Goal: Task Accomplishment & Management: Manage account settings

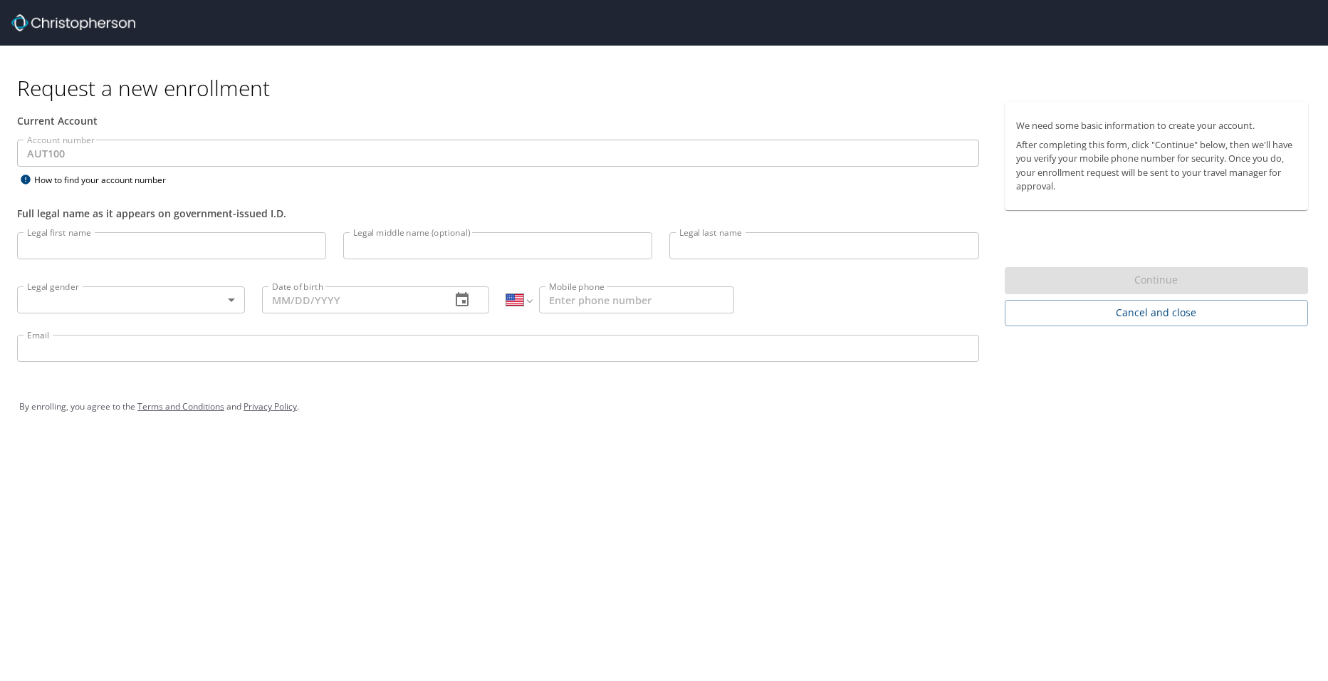
select select "US"
click at [169, 250] on input "Legal first name" at bounding box center [171, 245] width 309 height 27
type input "FRANCISCO"
type input "CORONA"
select select "MX"
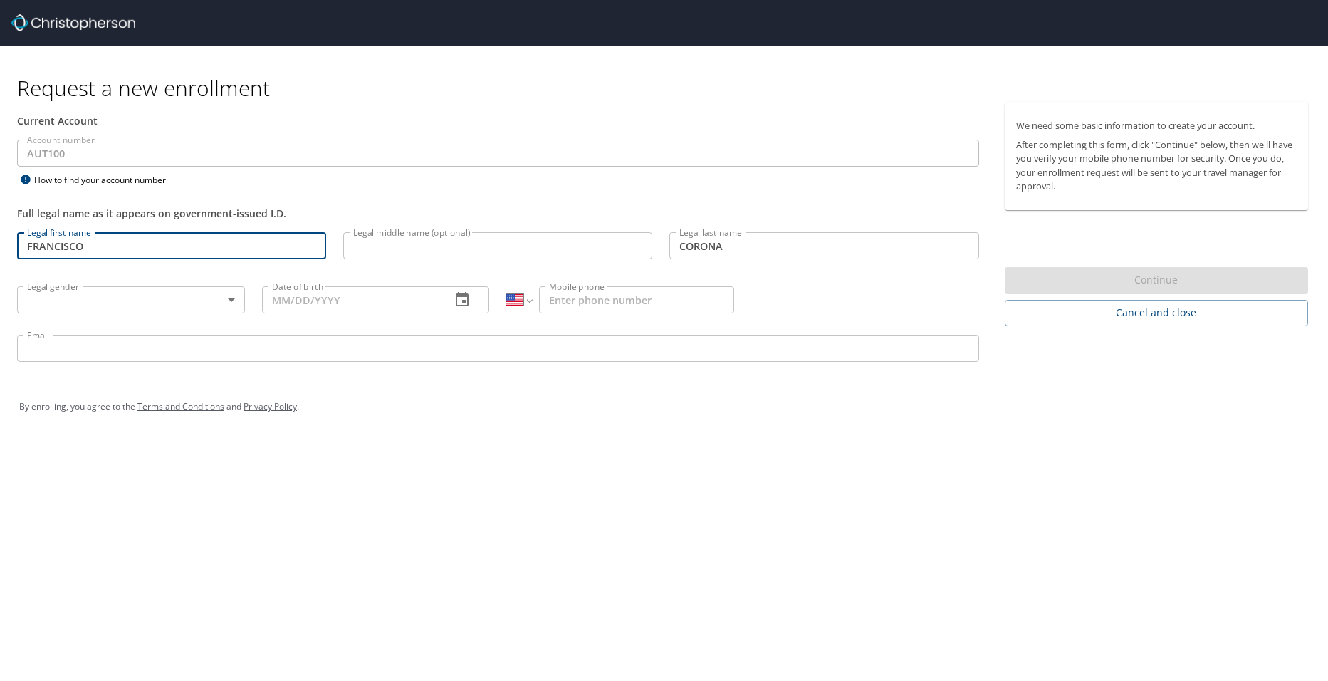
type input "442 109 8115"
type input "francisco.corona@autoliv.com"
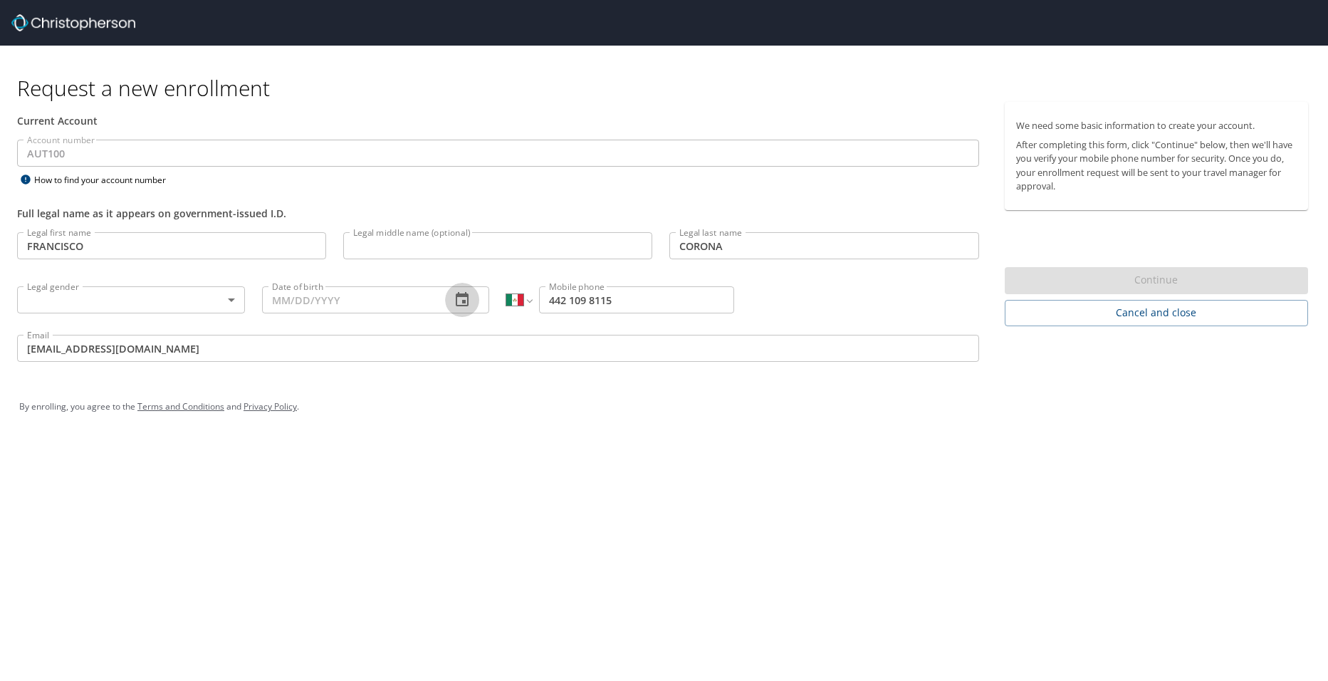
click at [466, 302] on icon "button" at bounding box center [462, 299] width 13 height 14
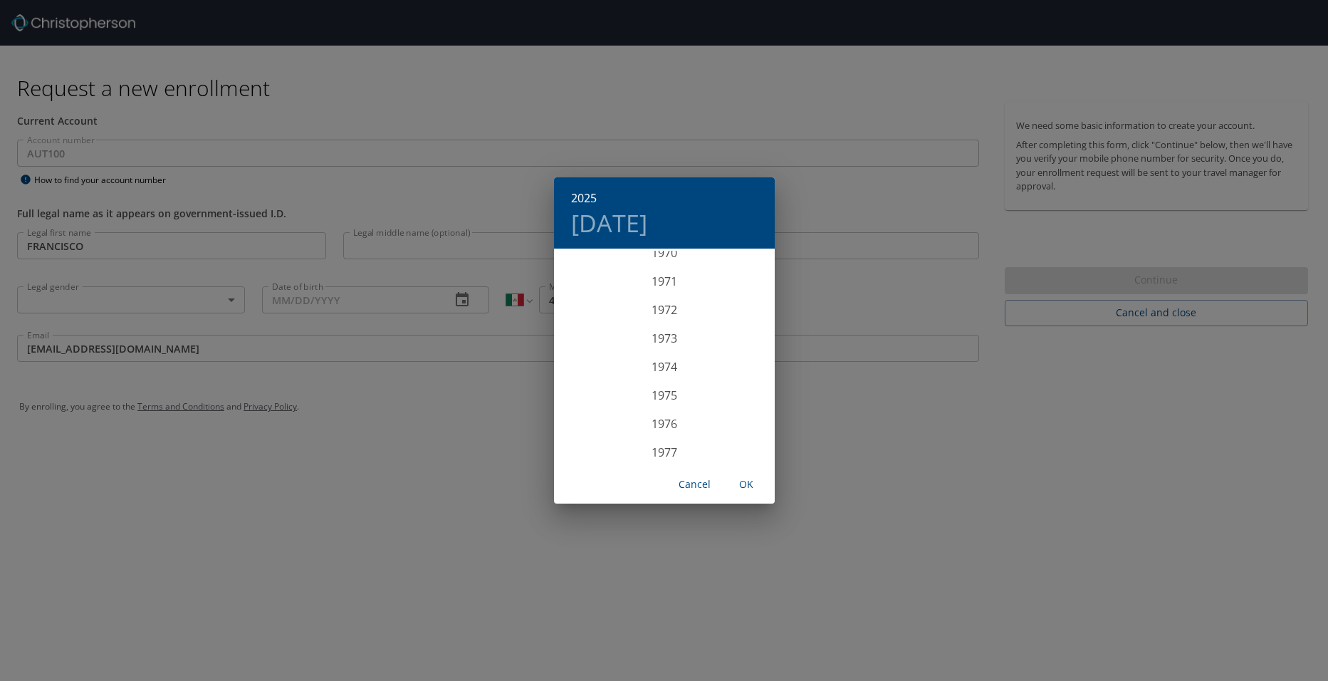
scroll to position [2128, 0]
click at [669, 384] on div "1978" at bounding box center [664, 387] width 221 height 28
click at [733, 278] on div "Mar" at bounding box center [737, 277] width 73 height 53
click at [748, 323] on p "4" at bounding box center [749, 324] width 5 height 9
click at [742, 483] on span "OK" at bounding box center [746, 485] width 34 height 18
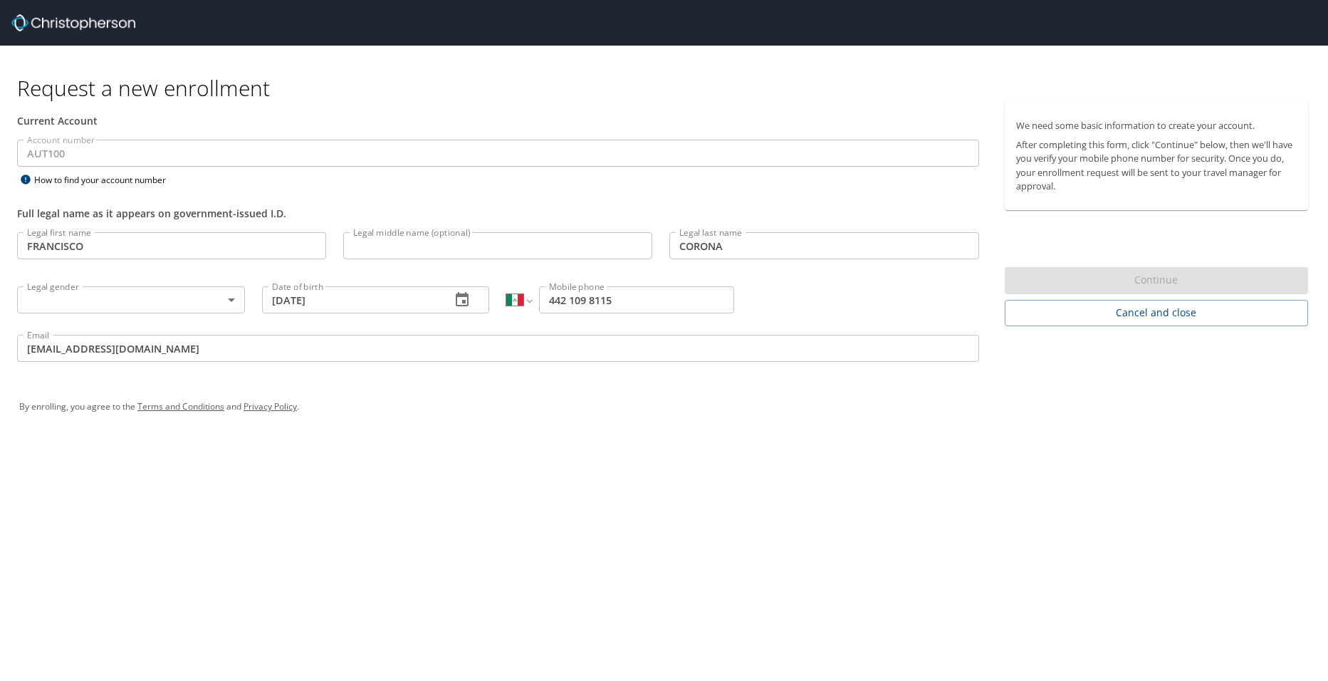
type input "03/04/1978"
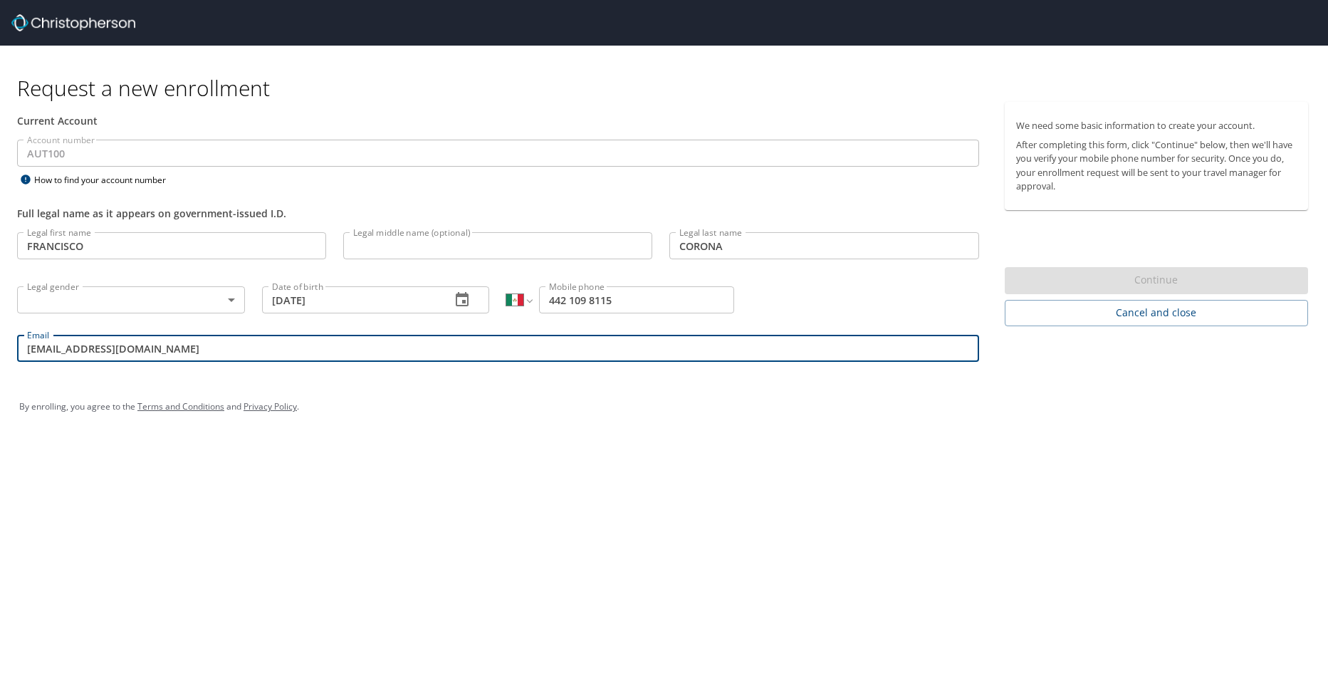
click at [261, 355] on input "francisco.corona@autoliv.com" at bounding box center [498, 348] width 962 height 27
click at [638, 522] on div "Request a new enrollment Current Account Account number AUT100 Account number H…" at bounding box center [664, 340] width 1328 height 681
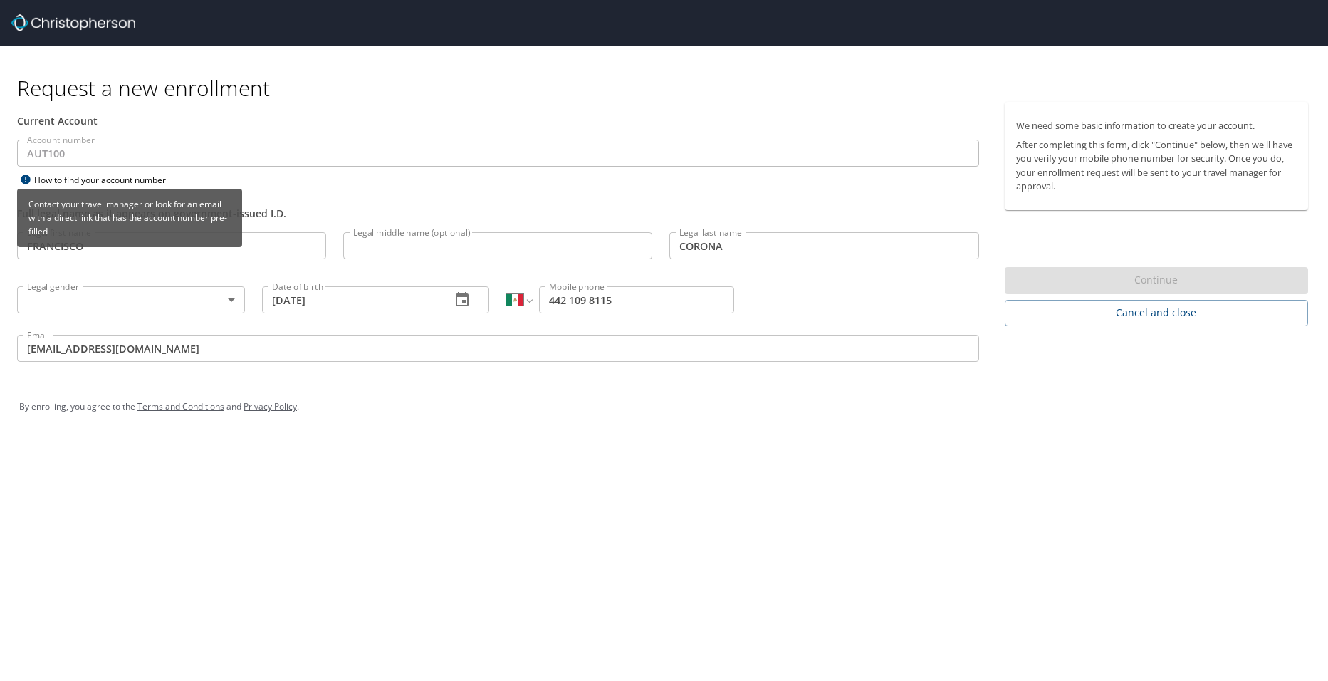
click at [26, 181] on icon at bounding box center [25, 178] width 9 height 9
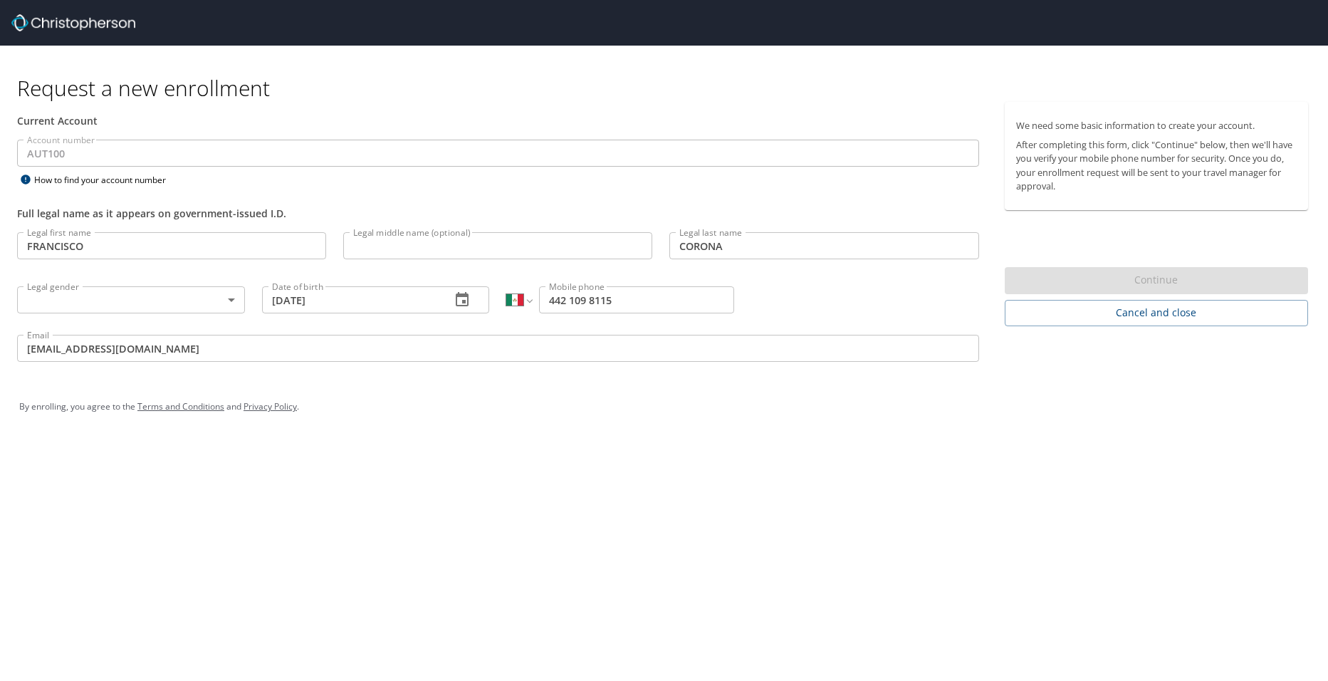
click at [689, 468] on div "Request a new enrollment Current Account Account number AUT100 Account number H…" at bounding box center [664, 340] width 1328 height 681
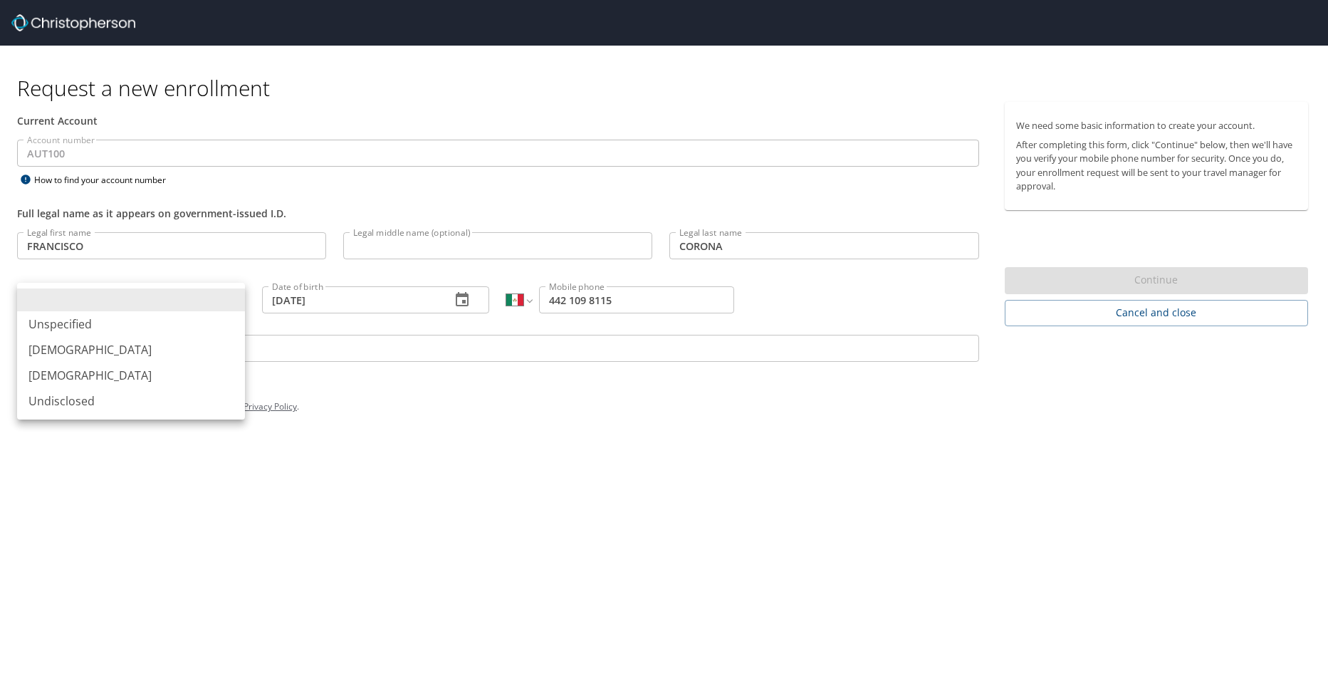
click at [228, 305] on body "Request a new enrollment Current Account Account number AUT100 Account number H…" at bounding box center [664, 340] width 1328 height 681
click at [67, 353] on li "Male" at bounding box center [131, 350] width 228 height 26
type input "Male"
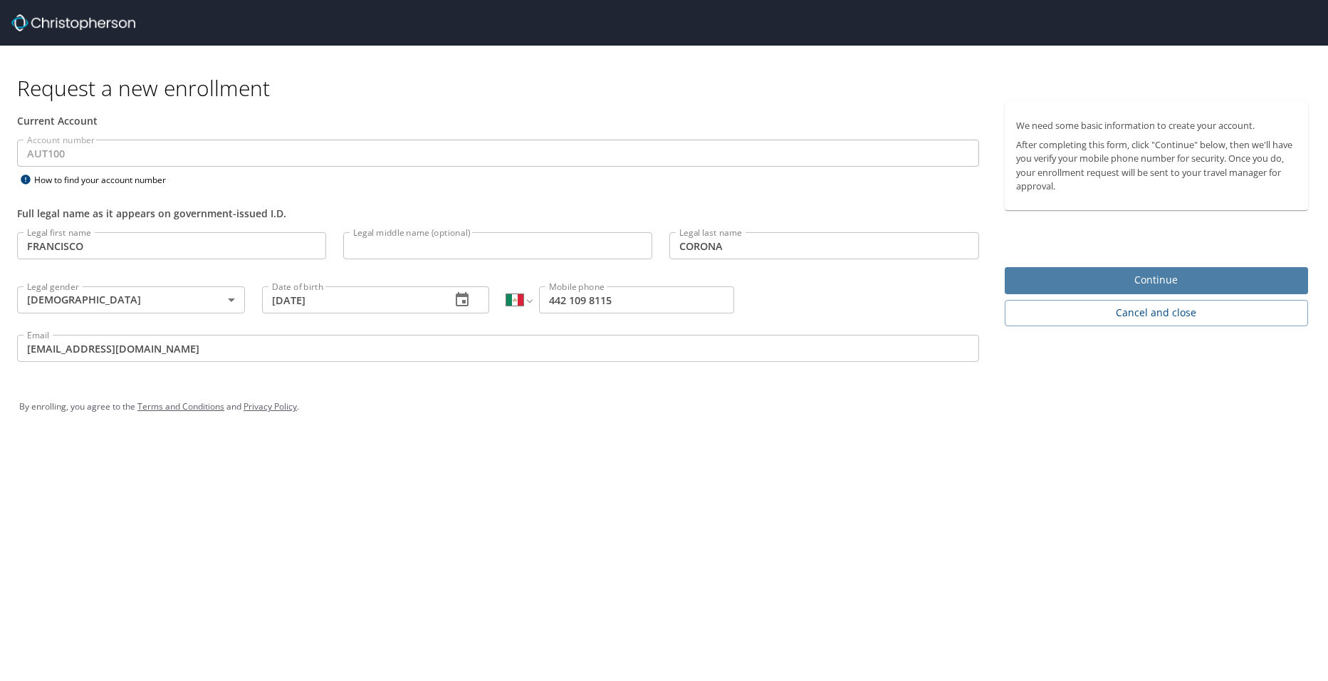
click at [1152, 277] on span "Continue" at bounding box center [1156, 280] width 281 height 18
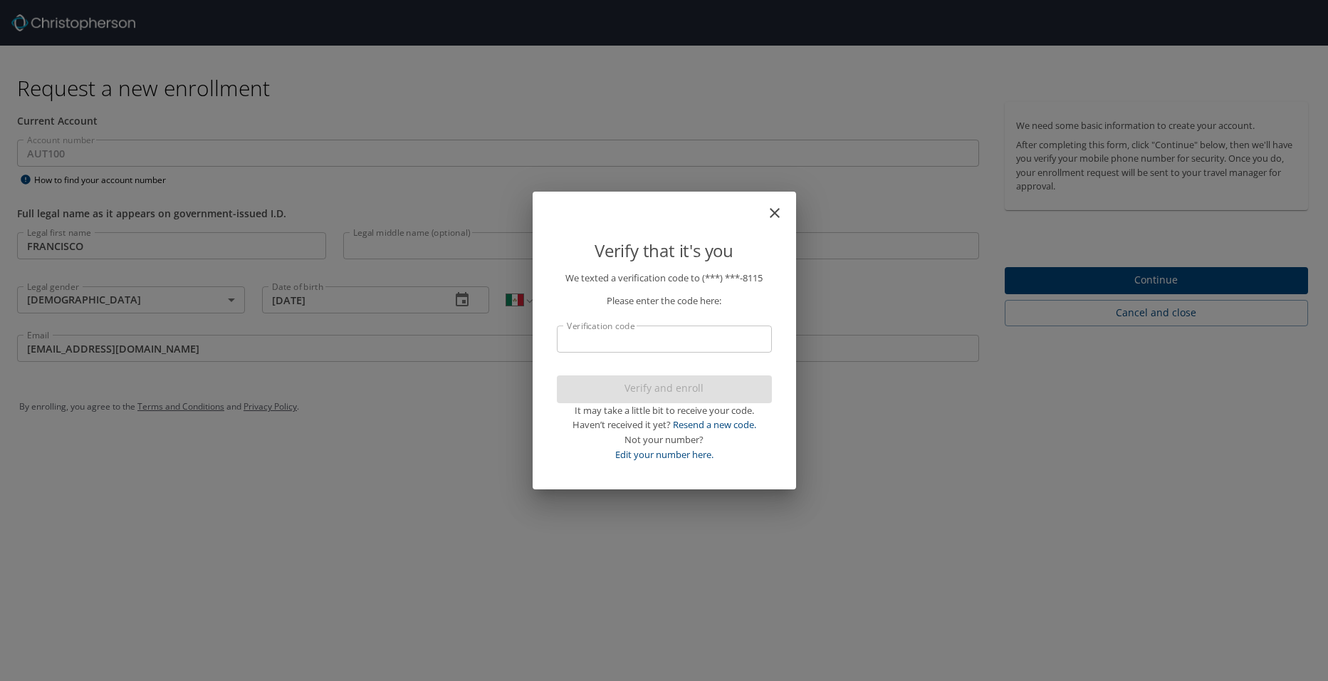
click at [635, 340] on input "Verification code" at bounding box center [664, 338] width 215 height 27
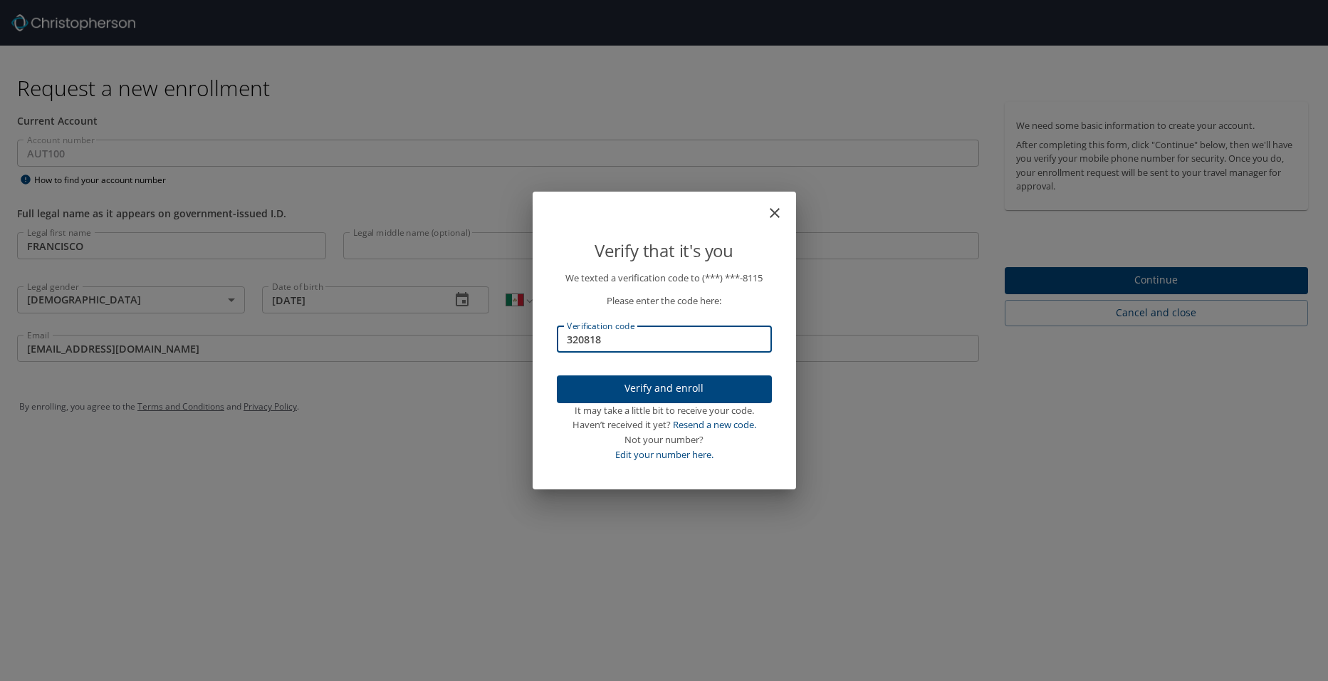
type input "320818"
click at [664, 385] on span "Verify and enroll" at bounding box center [664, 389] width 192 height 18
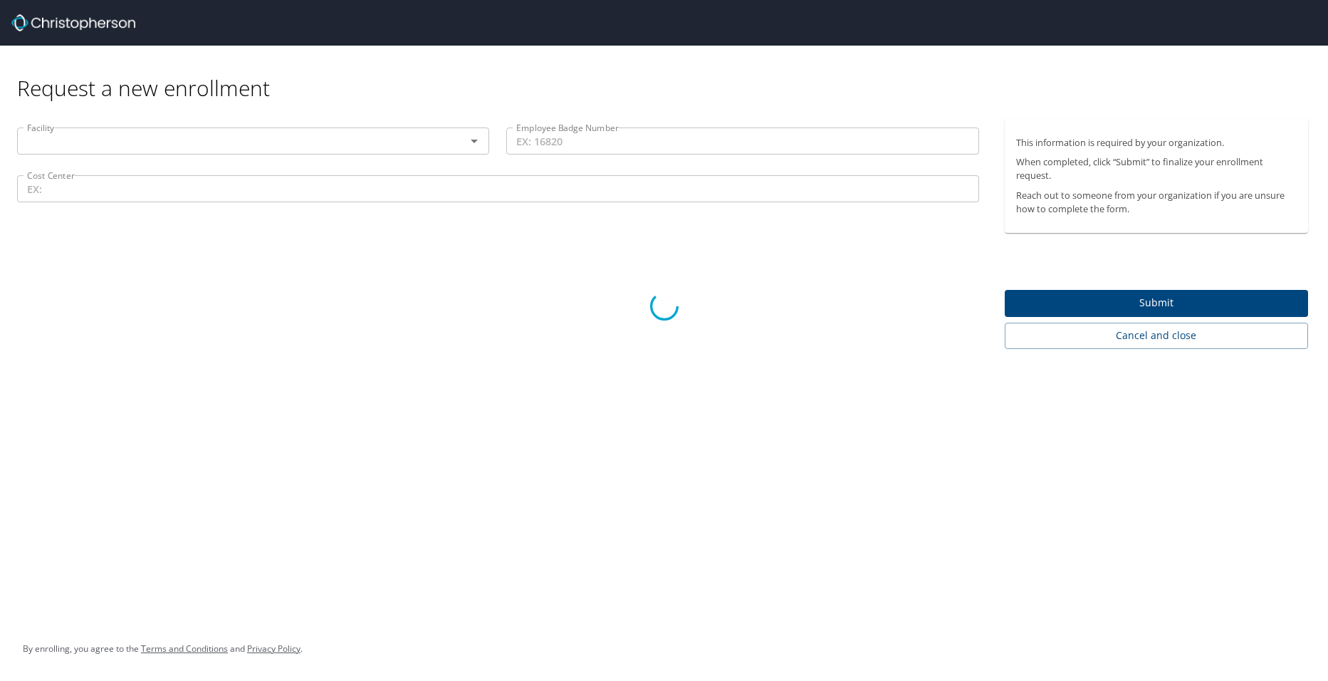
drag, startPoint x: 380, startPoint y: 112, endPoint x: 229, endPoint y: 373, distance: 301.8
click at [220, 377] on div at bounding box center [664, 306] width 1328 height 749
click at [472, 138] on div at bounding box center [664, 306] width 1328 height 749
click at [1082, 305] on div at bounding box center [664, 306] width 1328 height 749
click at [392, 140] on div at bounding box center [664, 306] width 1328 height 749
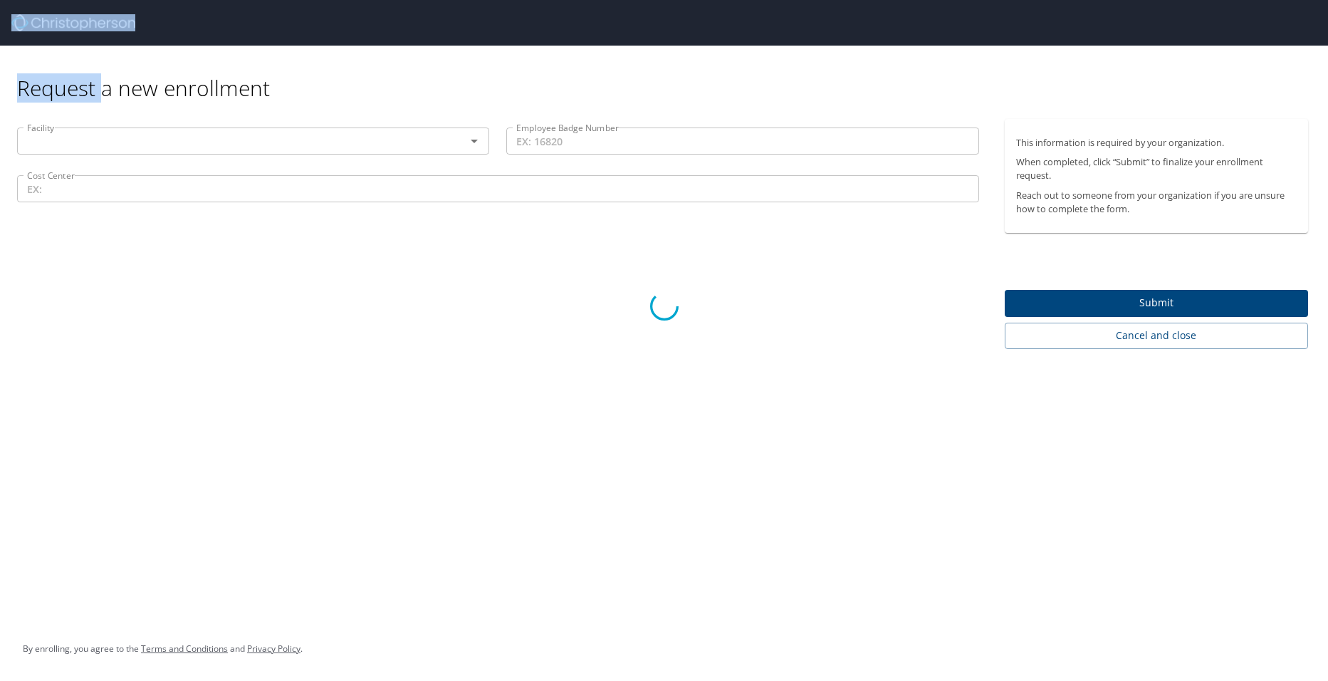
click at [392, 140] on div at bounding box center [664, 306] width 1328 height 749
drag, startPoint x: 392, startPoint y: 140, endPoint x: 445, endPoint y: 147, distance: 53.1
click at [445, 147] on div at bounding box center [664, 306] width 1328 height 749
click at [473, 140] on div at bounding box center [664, 306] width 1328 height 749
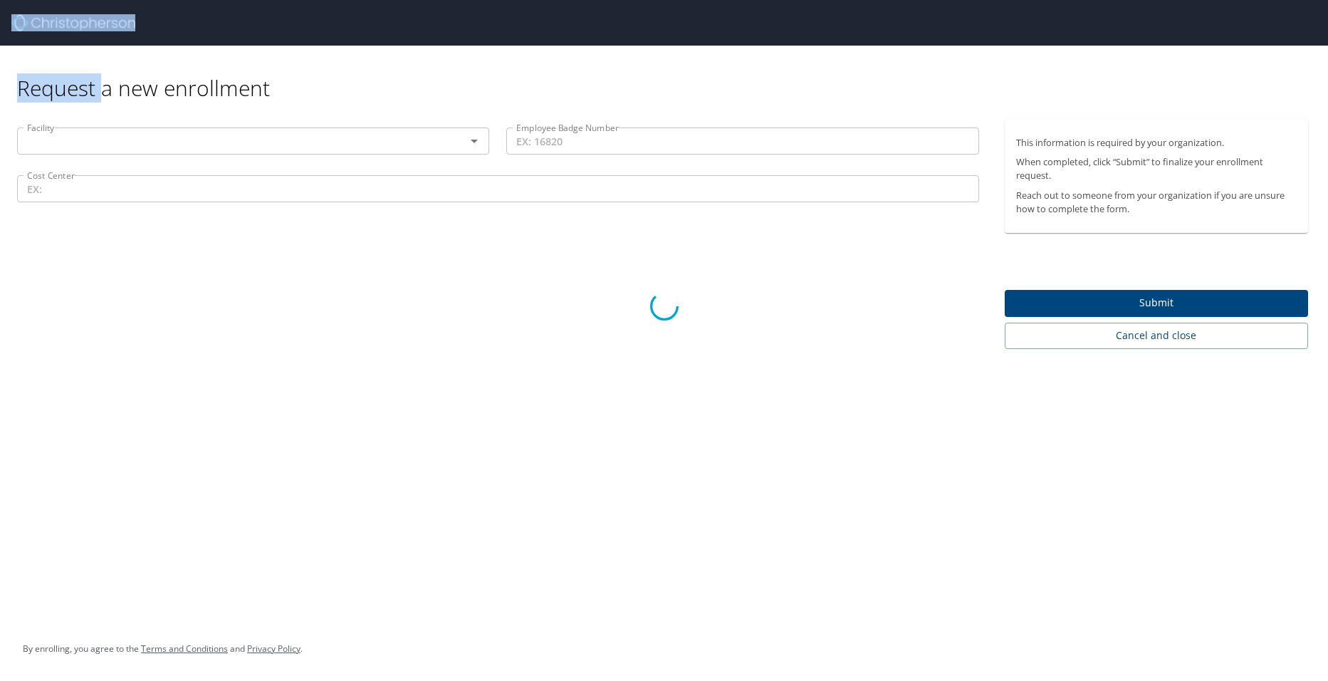
click at [473, 140] on div at bounding box center [664, 306] width 1328 height 749
click at [473, 141] on div at bounding box center [664, 306] width 1328 height 749
click at [661, 307] on icon at bounding box center [664, 306] width 28 height 28
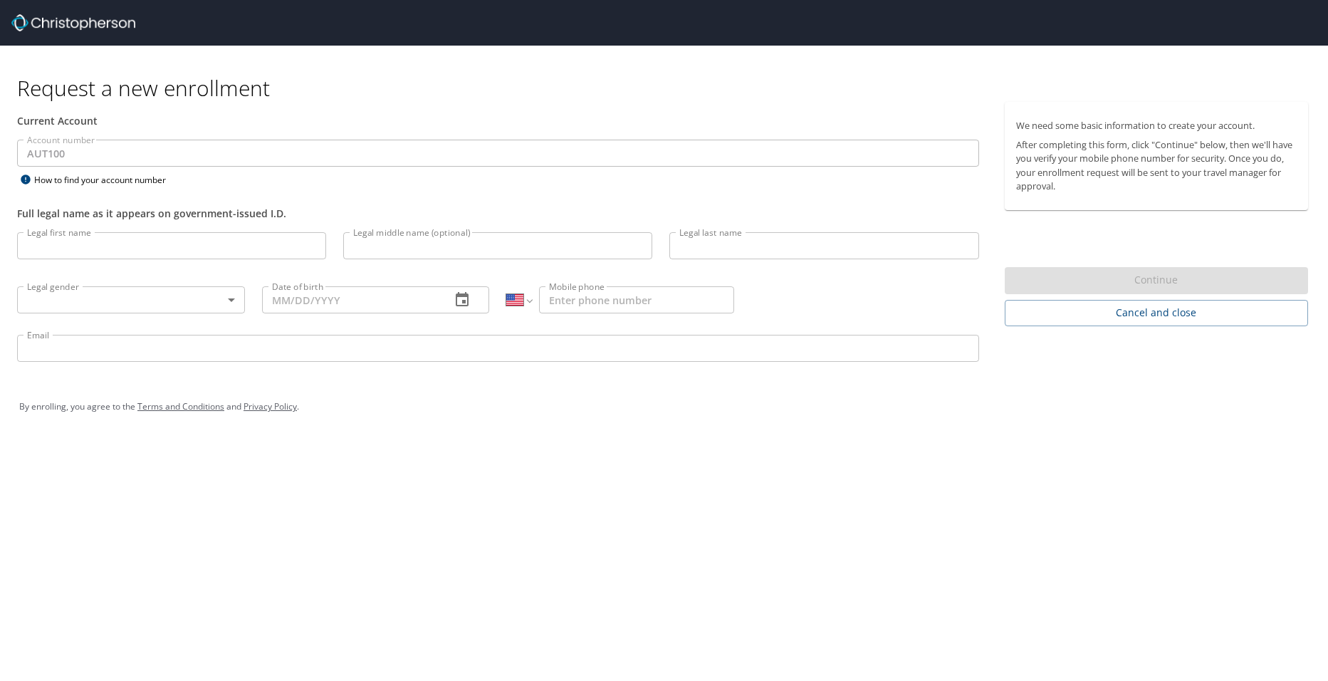
select select "US"
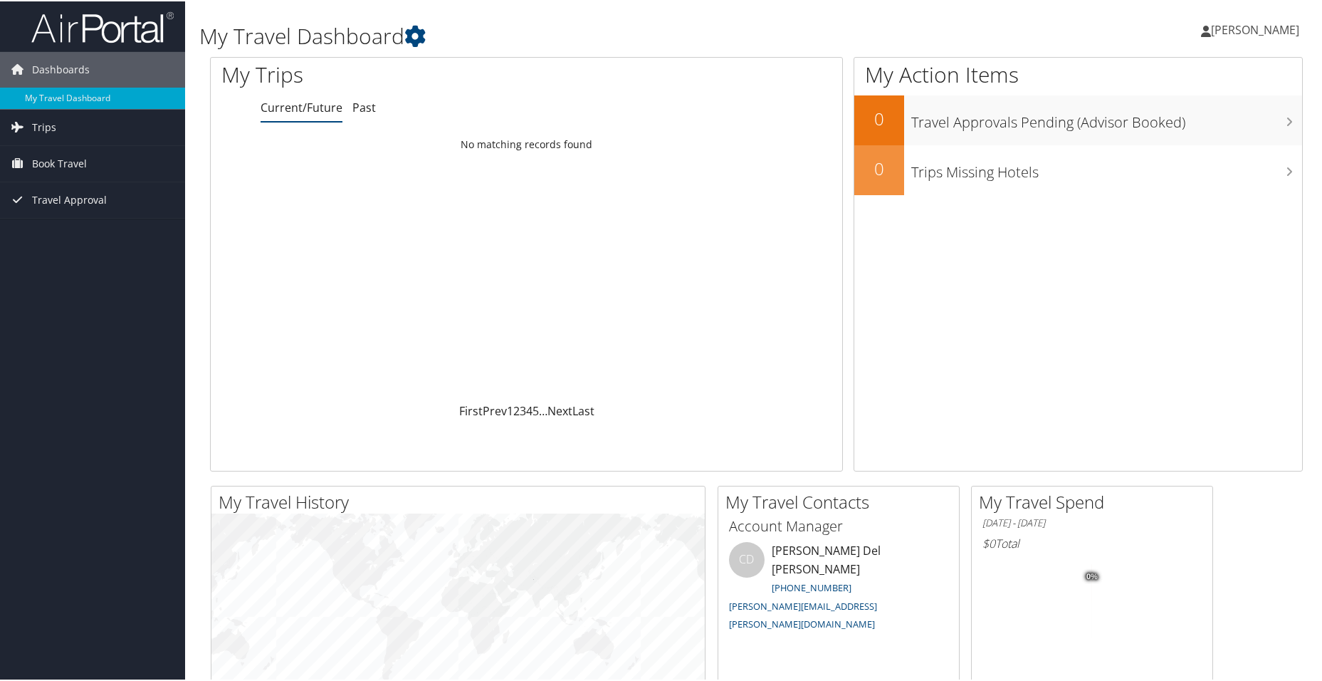
click at [587, 31] on h1 "My Travel Dashboard" at bounding box center [570, 35] width 743 height 30
click at [1211, 29] on span "[PERSON_NAME]" at bounding box center [1255, 29] width 88 height 16
click at [1213, 127] on link "View Travel Profile" at bounding box center [1218, 127] width 159 height 24
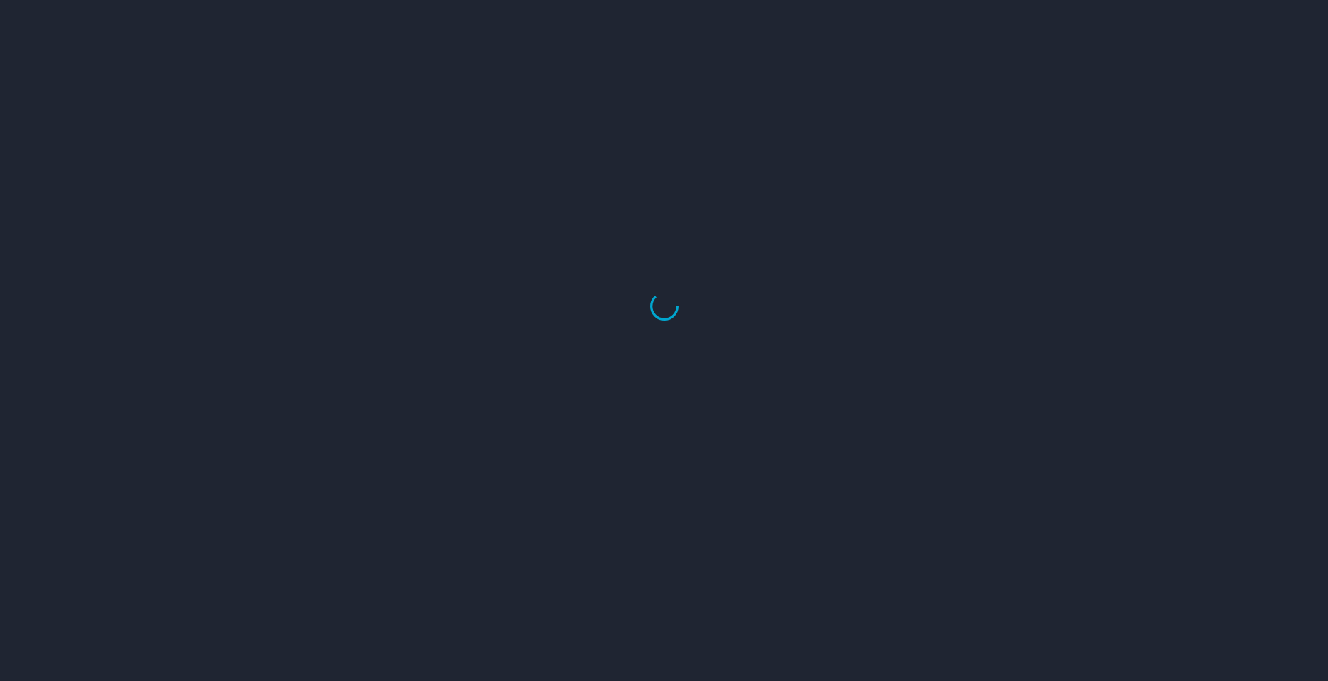
select select "US"
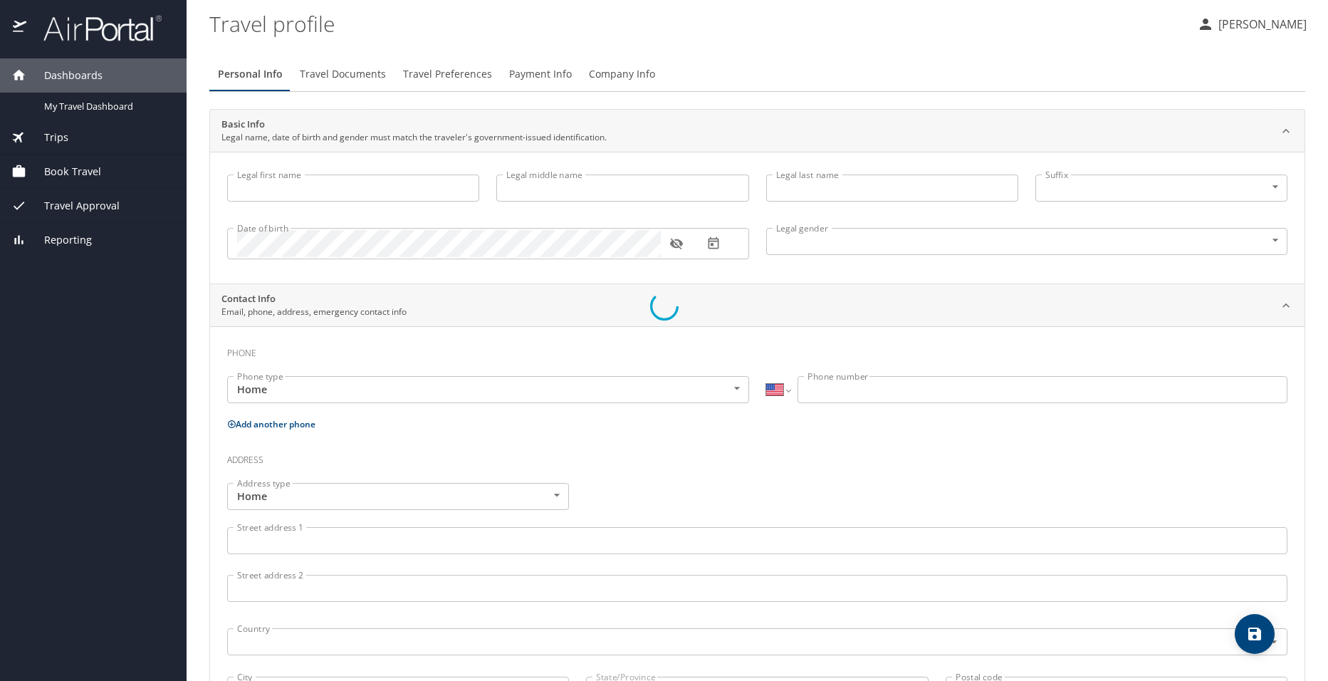
type input "FRANCISCO"
type input "CORONA BRAVO"
type input "[DEMOGRAPHIC_DATA]"
select select "MX"
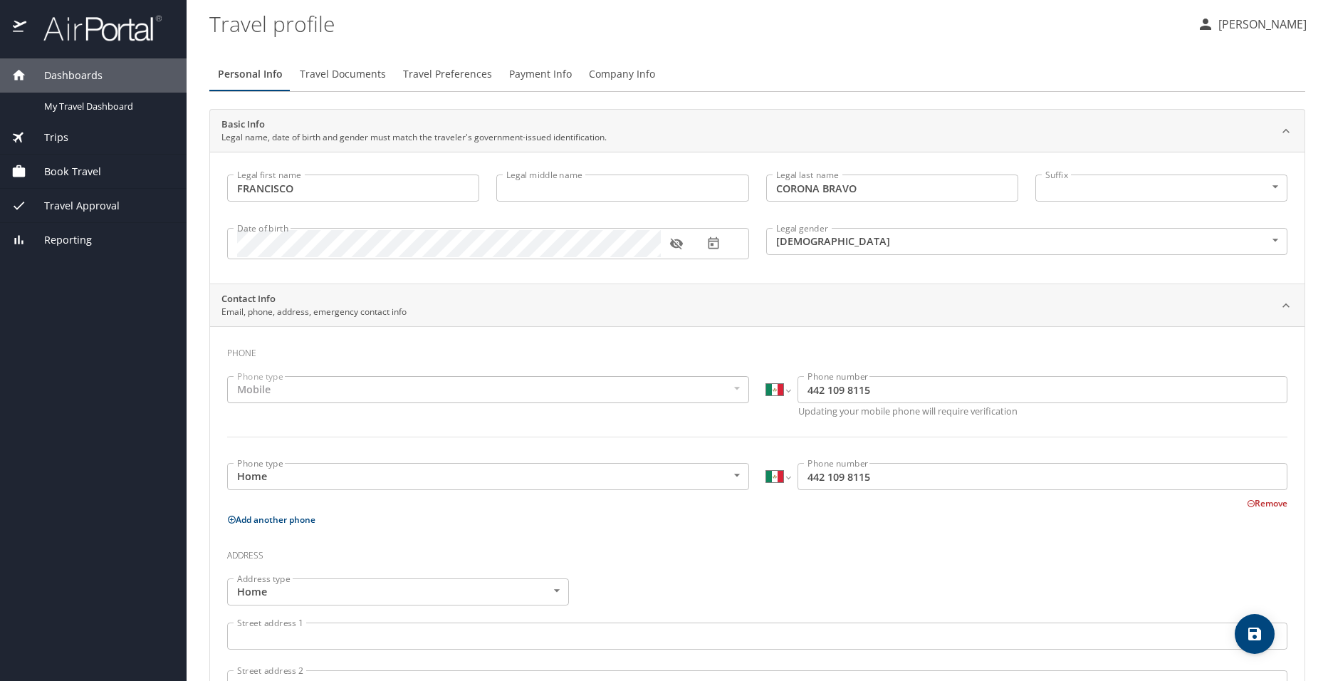
click at [673, 246] on icon "button" at bounding box center [676, 244] width 13 height 11
click at [884, 557] on h3 "Address" at bounding box center [757, 552] width 1060 height 24
click at [345, 78] on span "Travel Documents" at bounding box center [343, 75] width 86 height 18
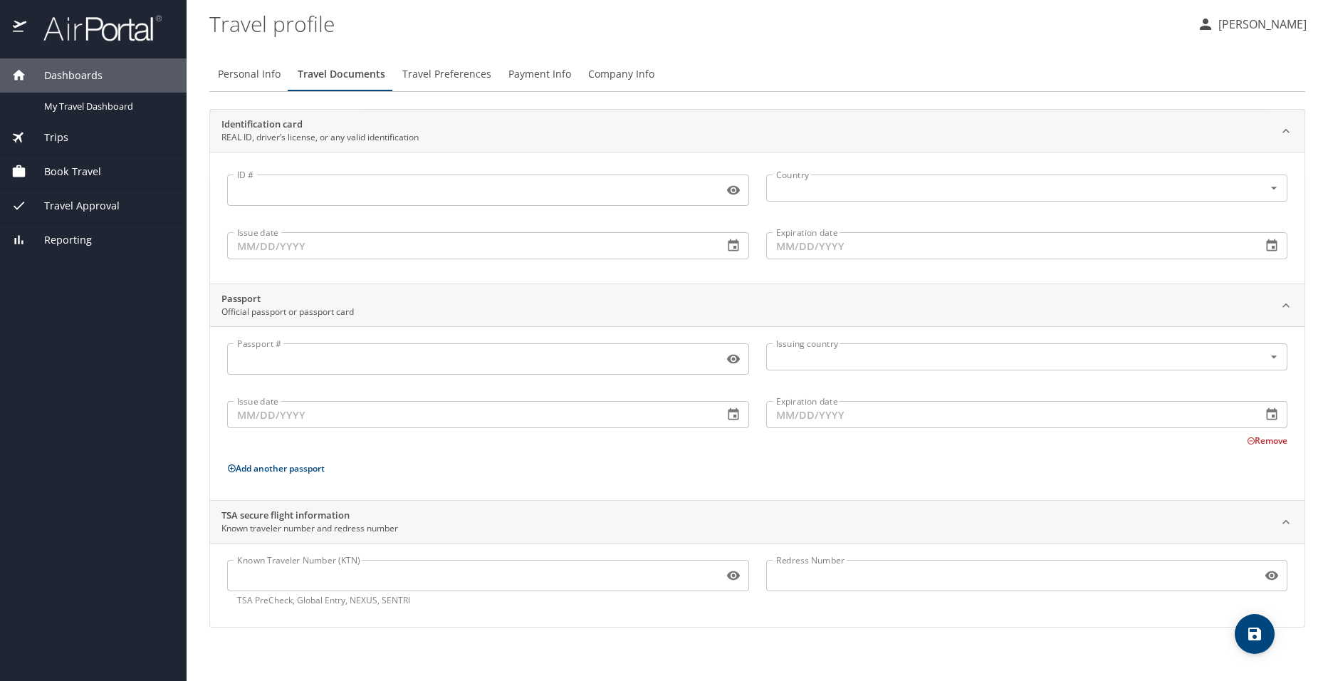
click at [431, 75] on span "Travel Preferences" at bounding box center [446, 75] width 89 height 18
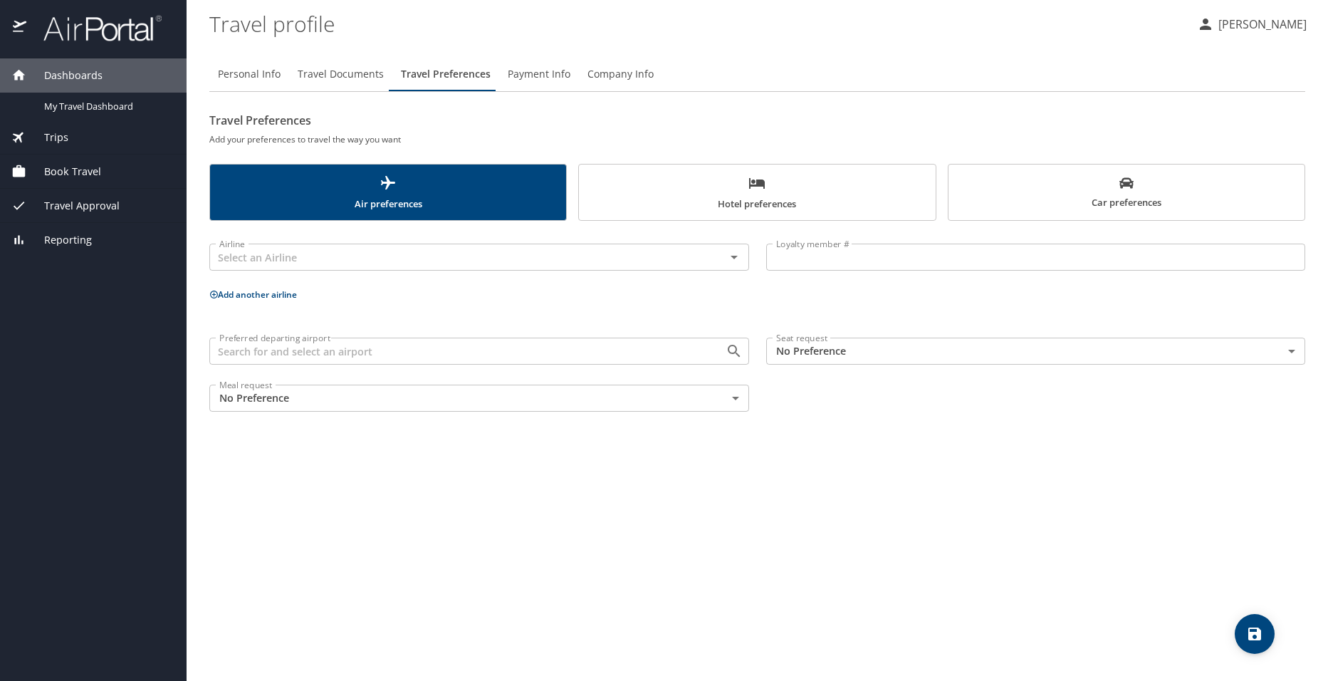
click at [737, 402] on body "Dashboards My Travel Dashboard Trips Current / Future Trips Past Trips Trips Mi…" at bounding box center [664, 340] width 1328 height 681
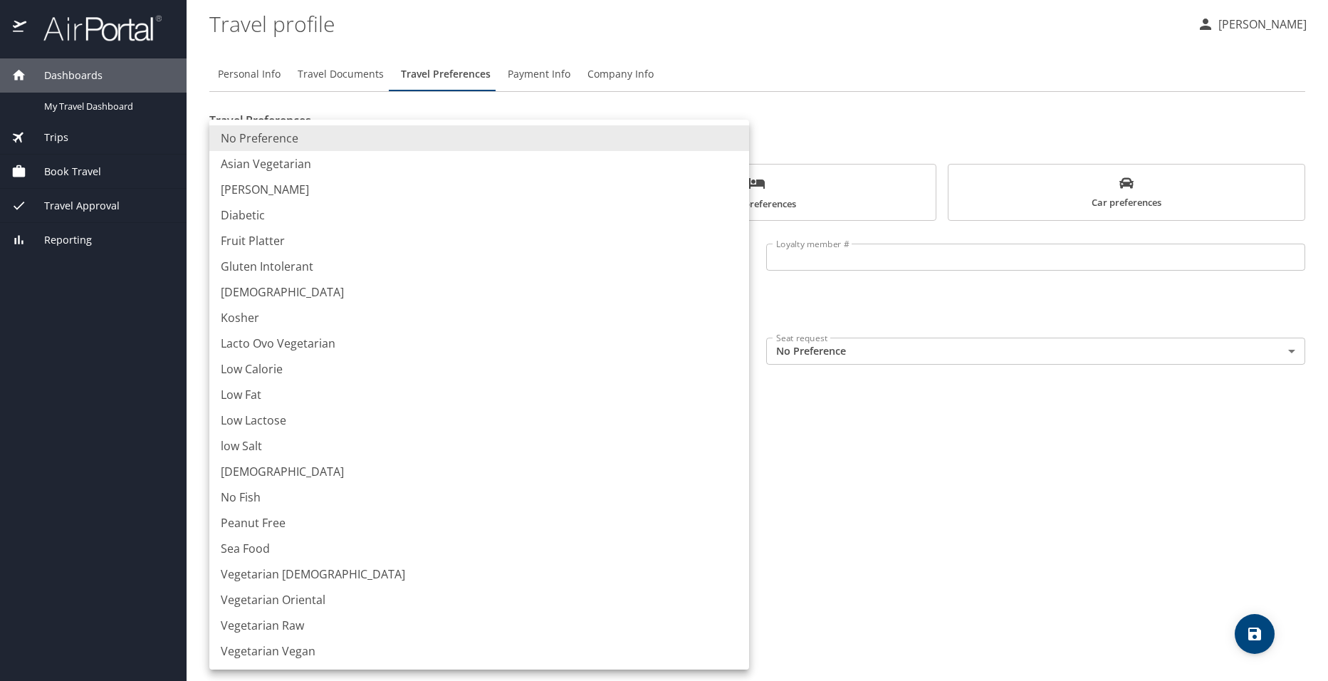
click at [907, 477] on div at bounding box center [664, 340] width 1328 height 681
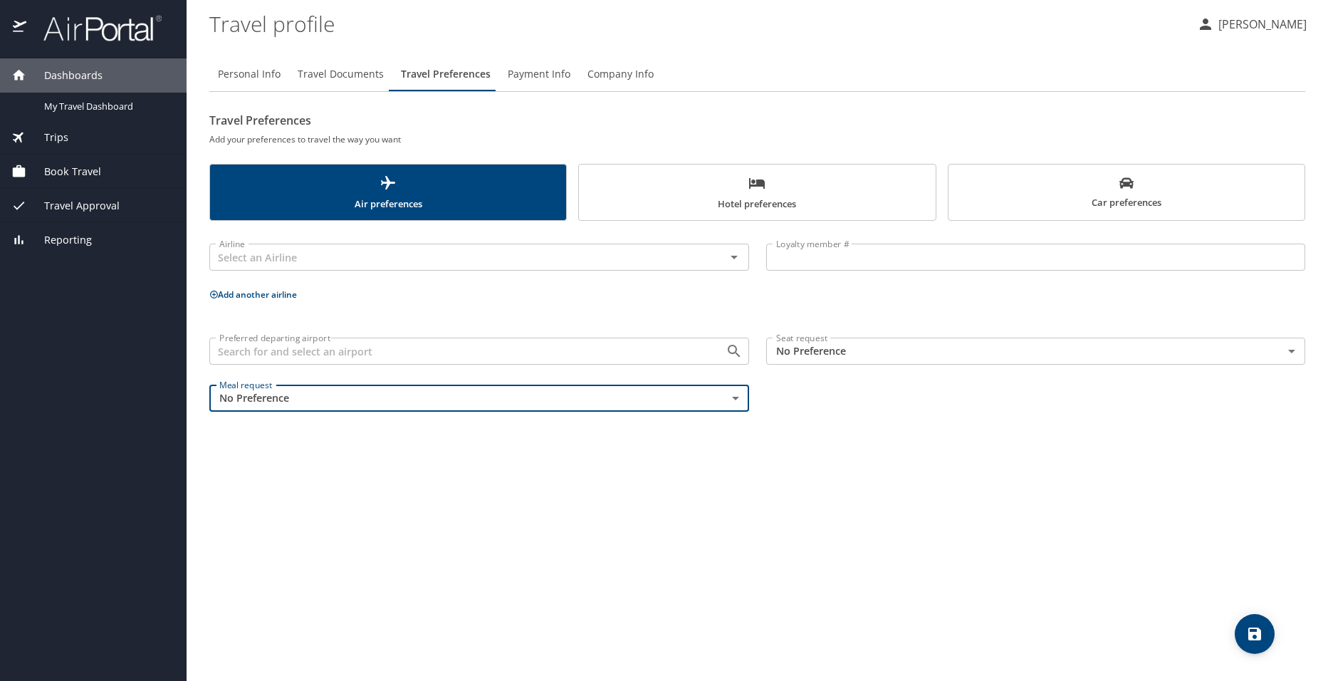
click at [1291, 354] on body "Dashboards My Travel Dashboard Trips Current / Future Trips Past Trips Trips Mi…" at bounding box center [664, 340] width 1328 height 681
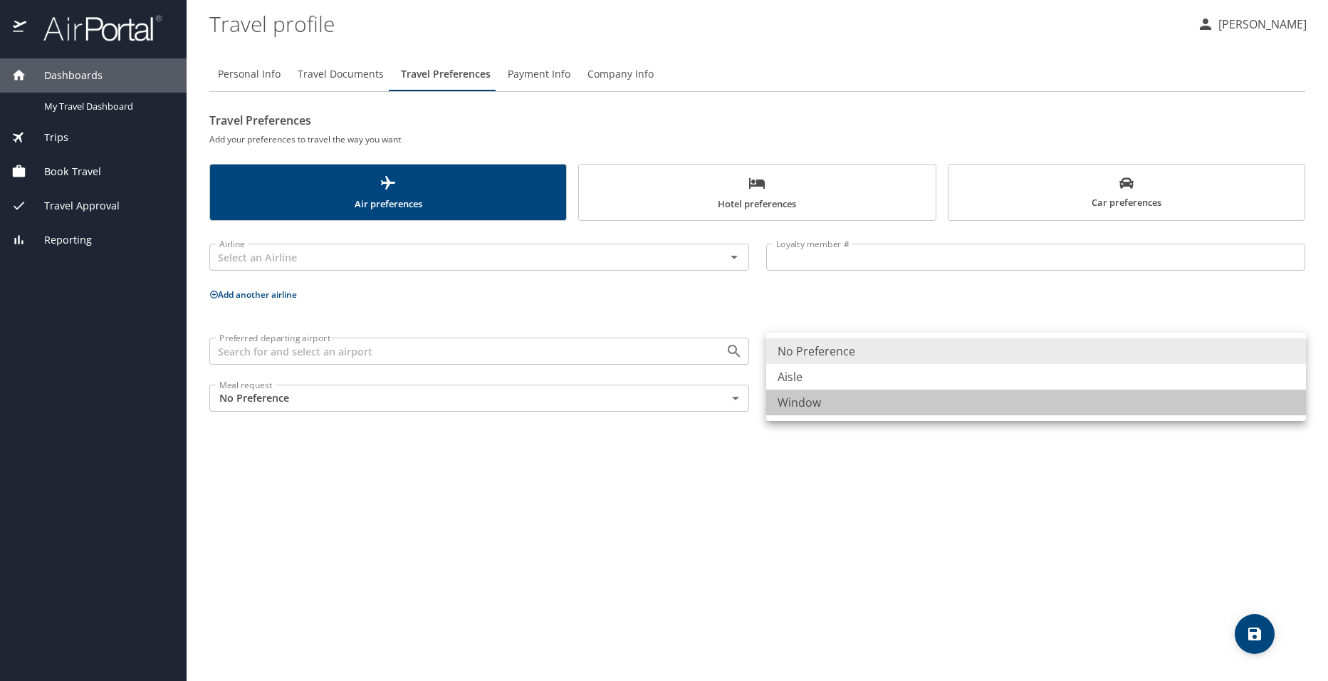
click at [821, 399] on li "Window" at bounding box center [1036, 403] width 540 height 26
type input "Window"
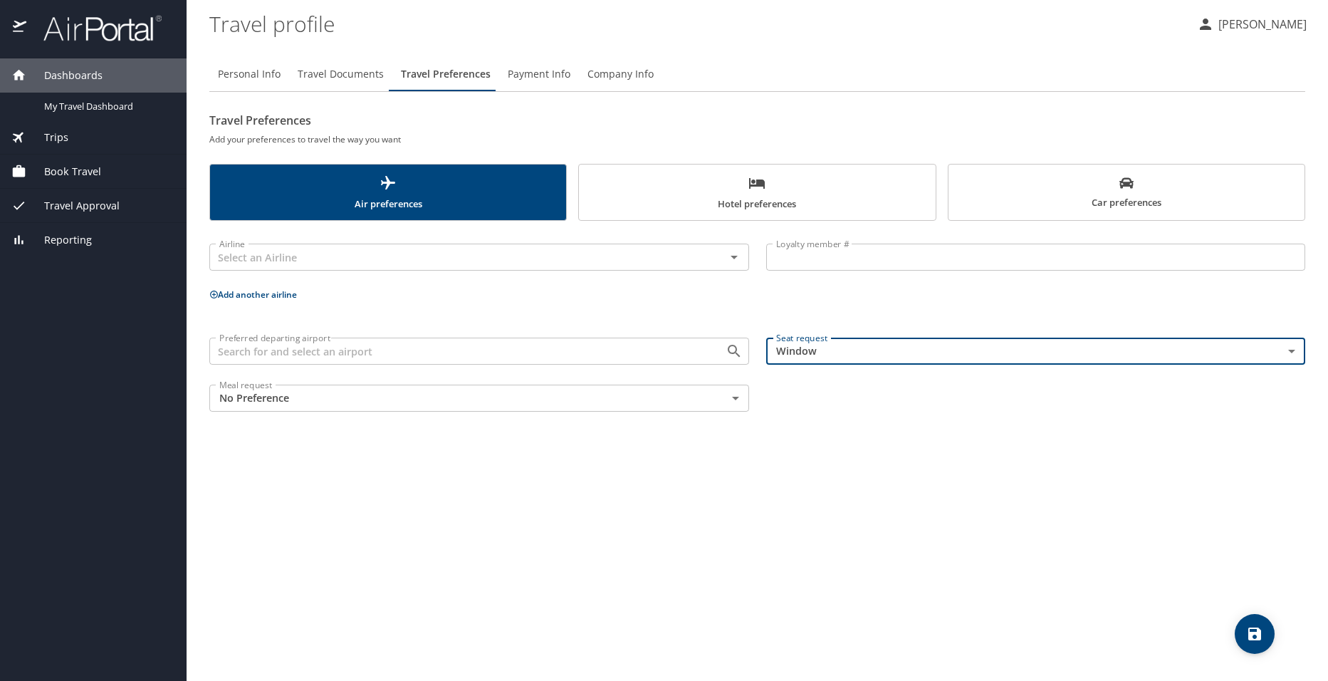
click at [1253, 637] on icon "save" at bounding box center [1254, 633] width 13 height 13
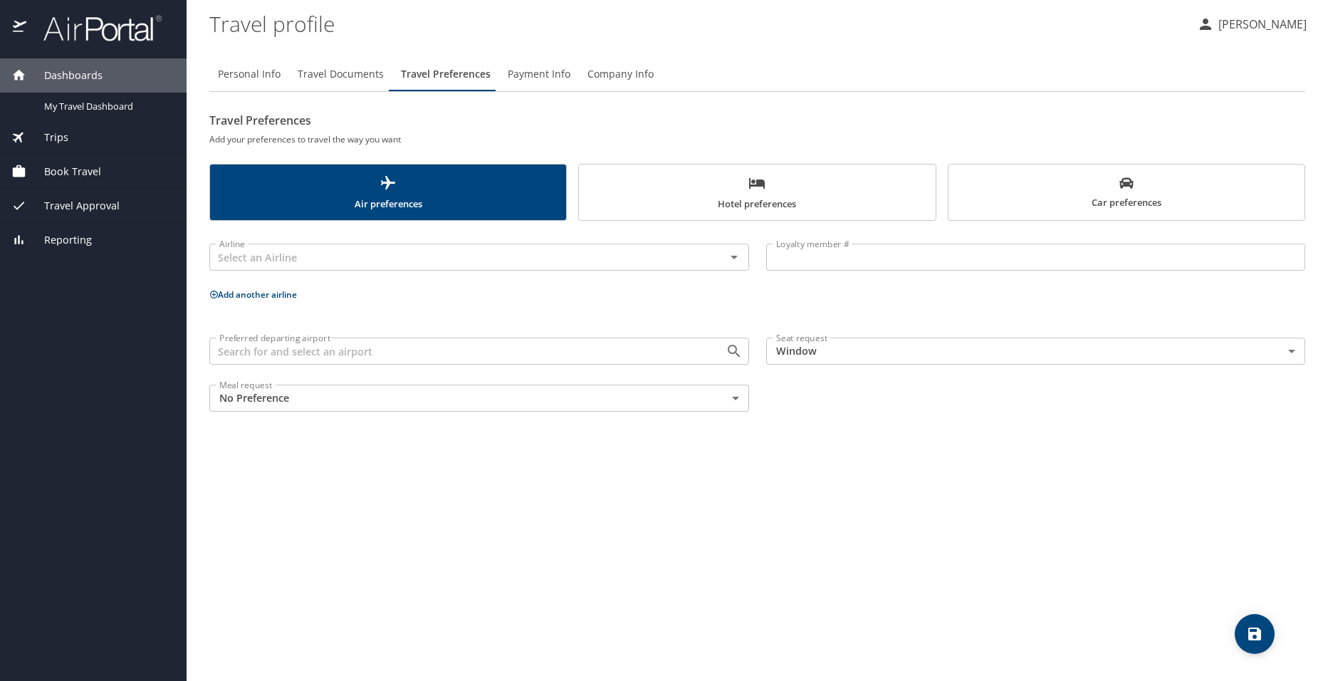
click at [339, 74] on span "Travel Documents" at bounding box center [341, 75] width 86 height 18
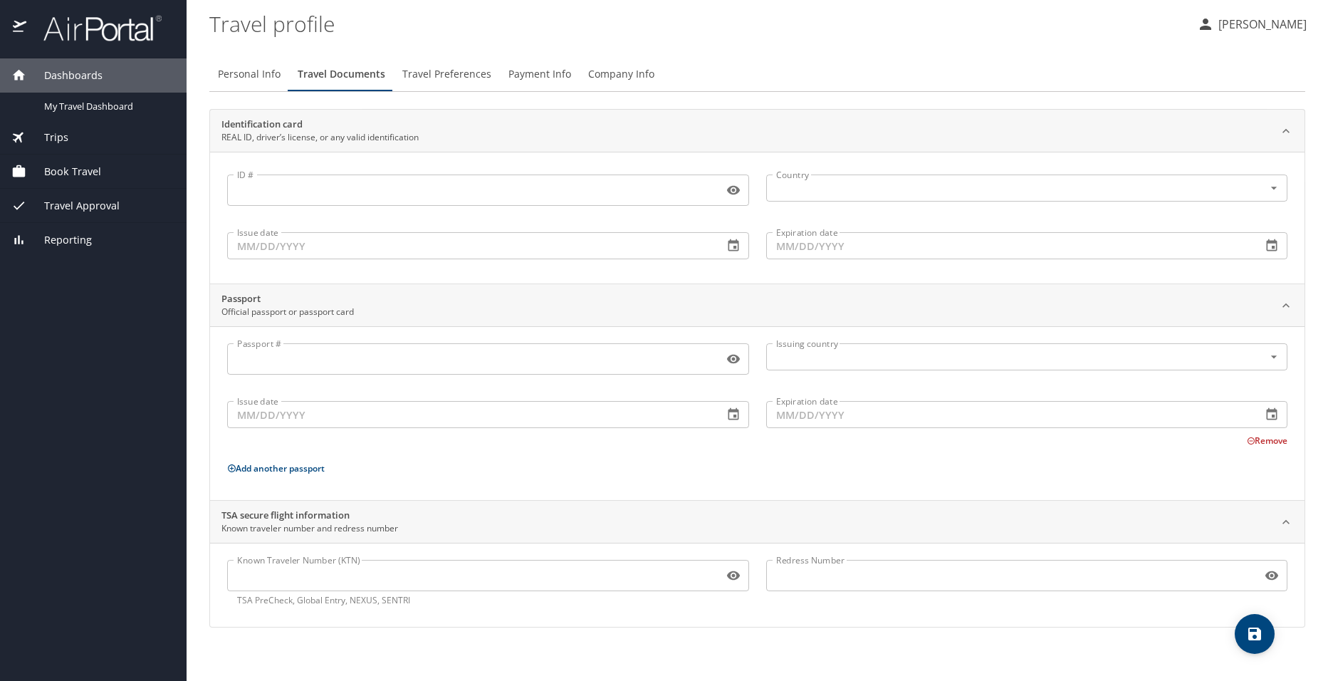
click at [735, 194] on icon "button" at bounding box center [733, 190] width 14 height 14
